Goal: Check status: Check status

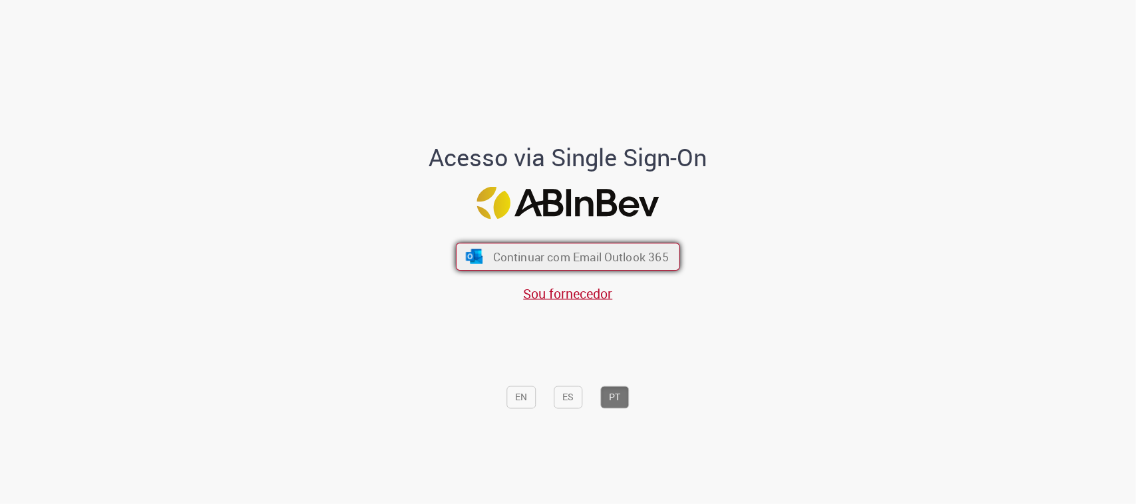
click at [538, 250] on span "Continuar com Email Outlook 365" at bounding box center [581, 256] width 176 height 15
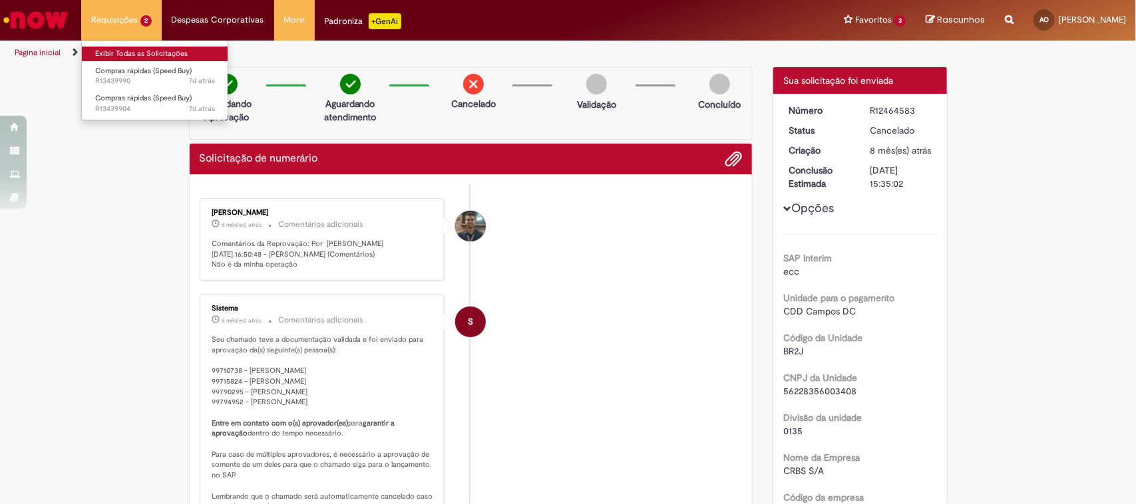
click at [132, 53] on link "Exibir Todas as Solicitações" at bounding box center [155, 54] width 146 height 15
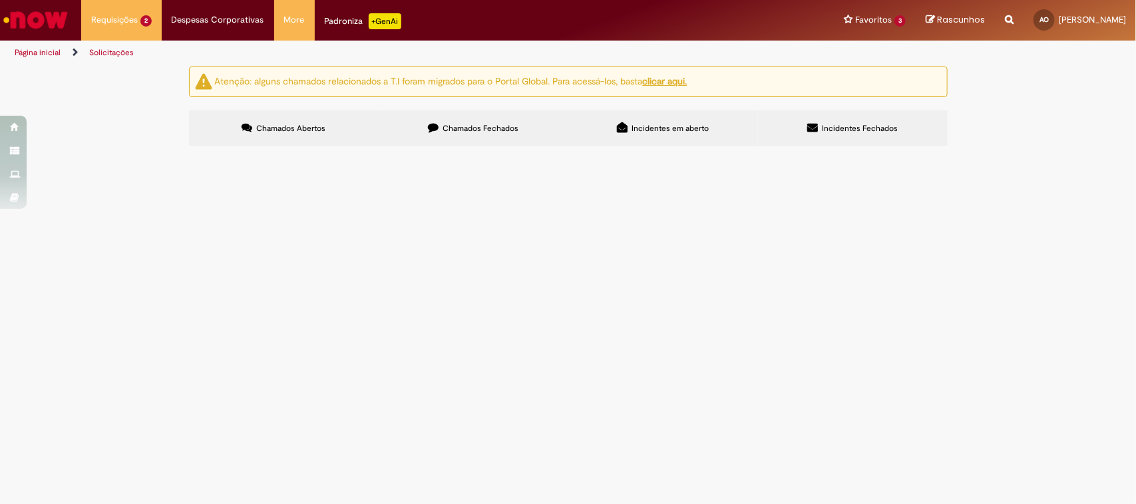
click at [0, 0] on span "R13439990" at bounding box center [0, 0] width 0 height 0
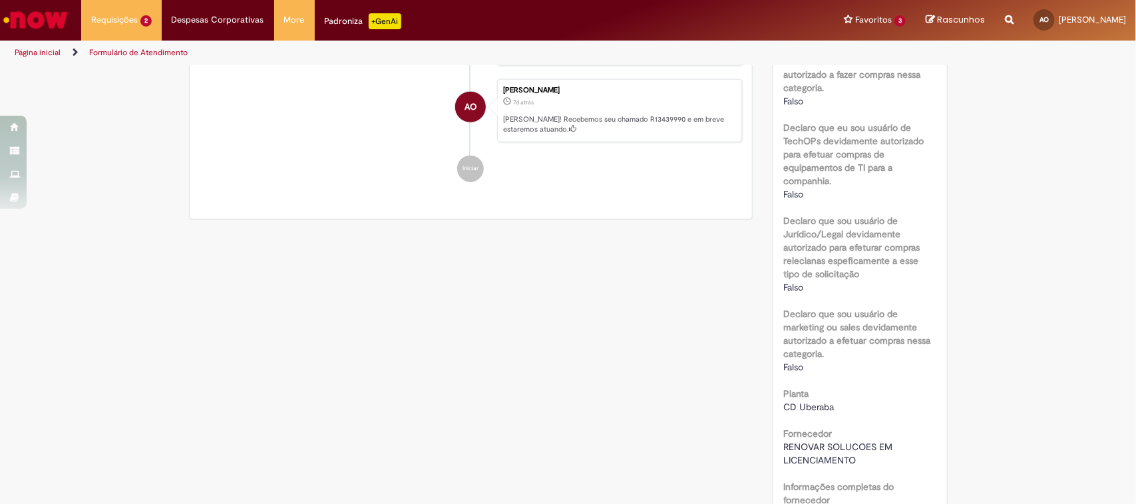
scroll to position [998, 0]
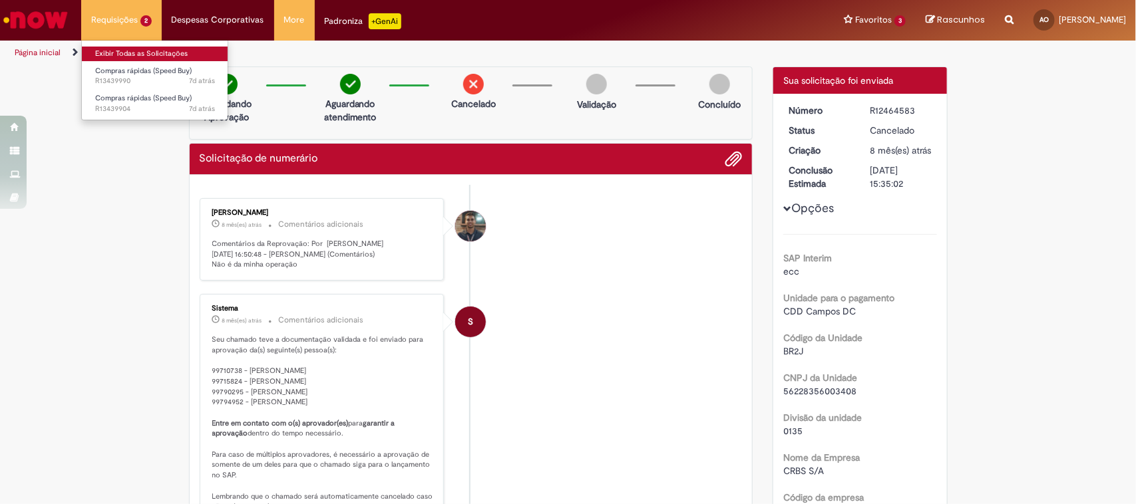
click at [124, 52] on link "Exibir Todas as Solicitações" at bounding box center [155, 54] width 146 height 15
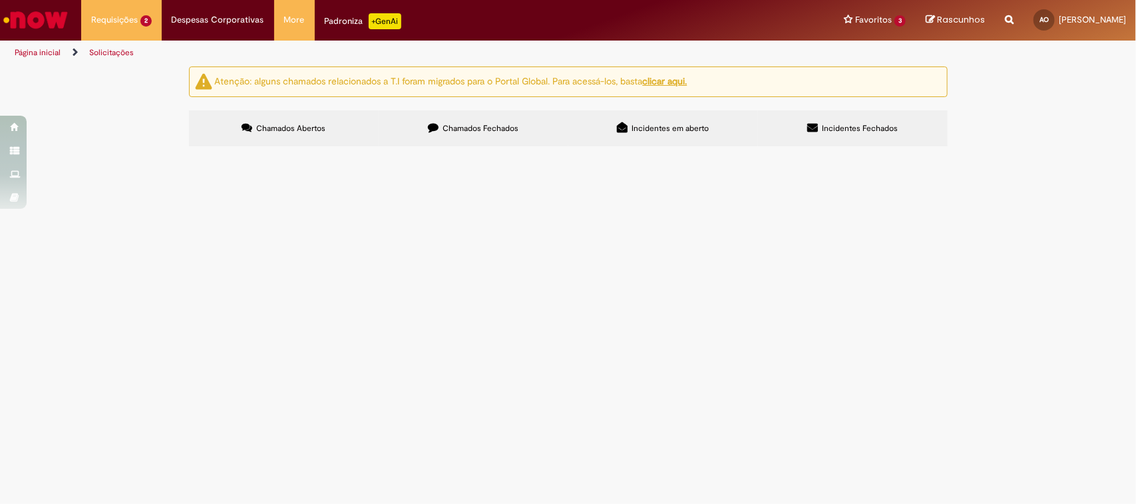
click at [0, 0] on span "Compras rápidas (Speed Buy)" at bounding box center [0, 0] width 0 height 0
click at [0, 0] on span "R13439904" at bounding box center [0, 0] width 0 height 0
